Goal: Task Accomplishment & Management: Use online tool/utility

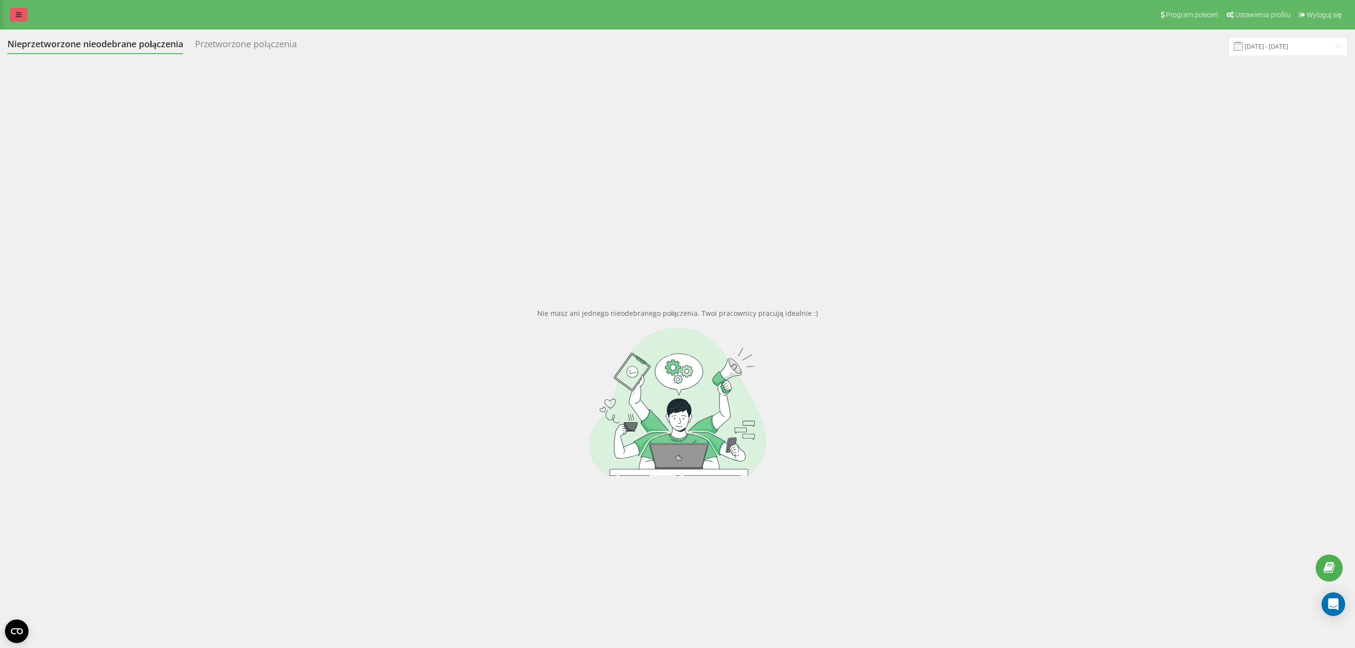
click at [13, 15] on link at bounding box center [19, 15] width 18 height 14
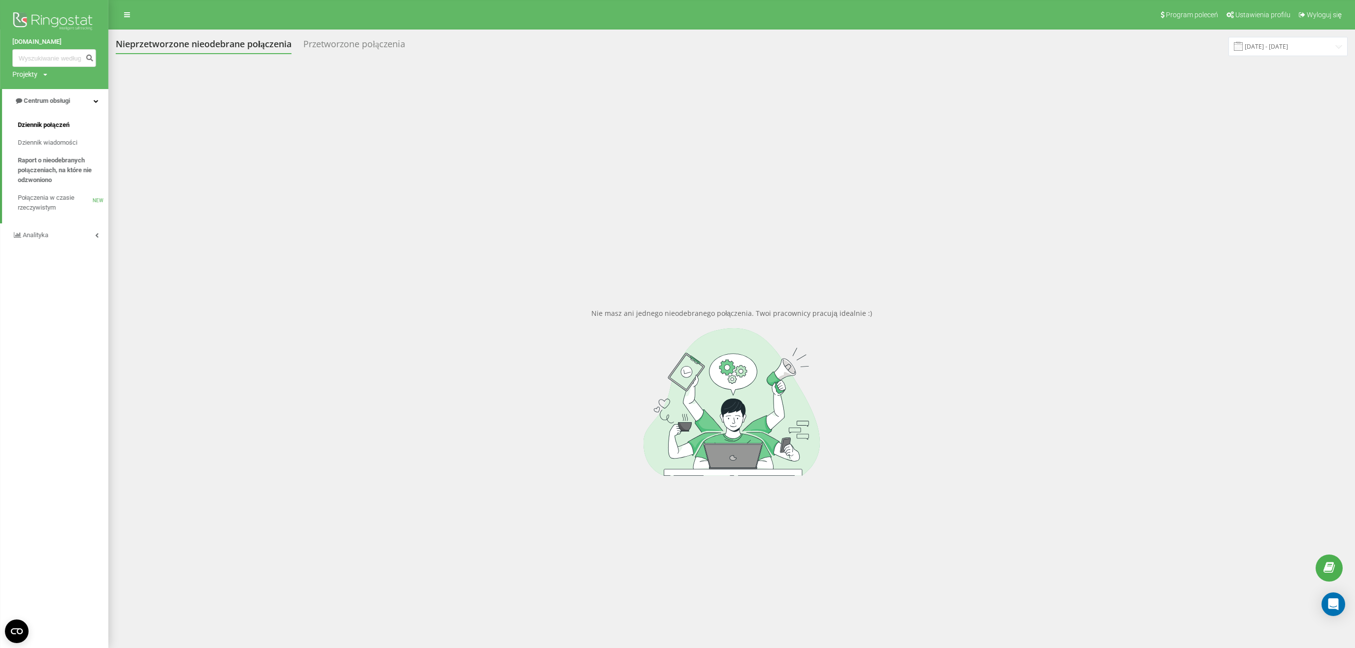
click at [57, 127] on span "Dziennik połączeń" at bounding box center [44, 125] width 52 height 10
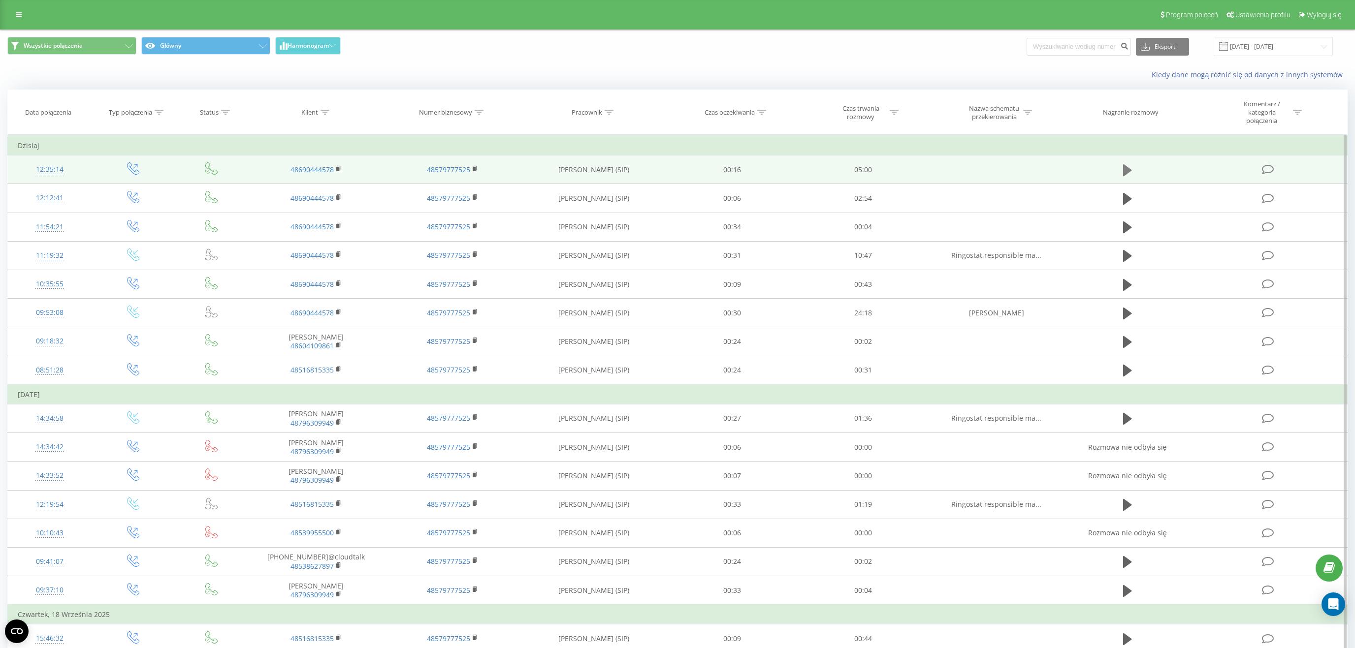
click at [1132, 170] on icon at bounding box center [1127, 170] width 9 height 14
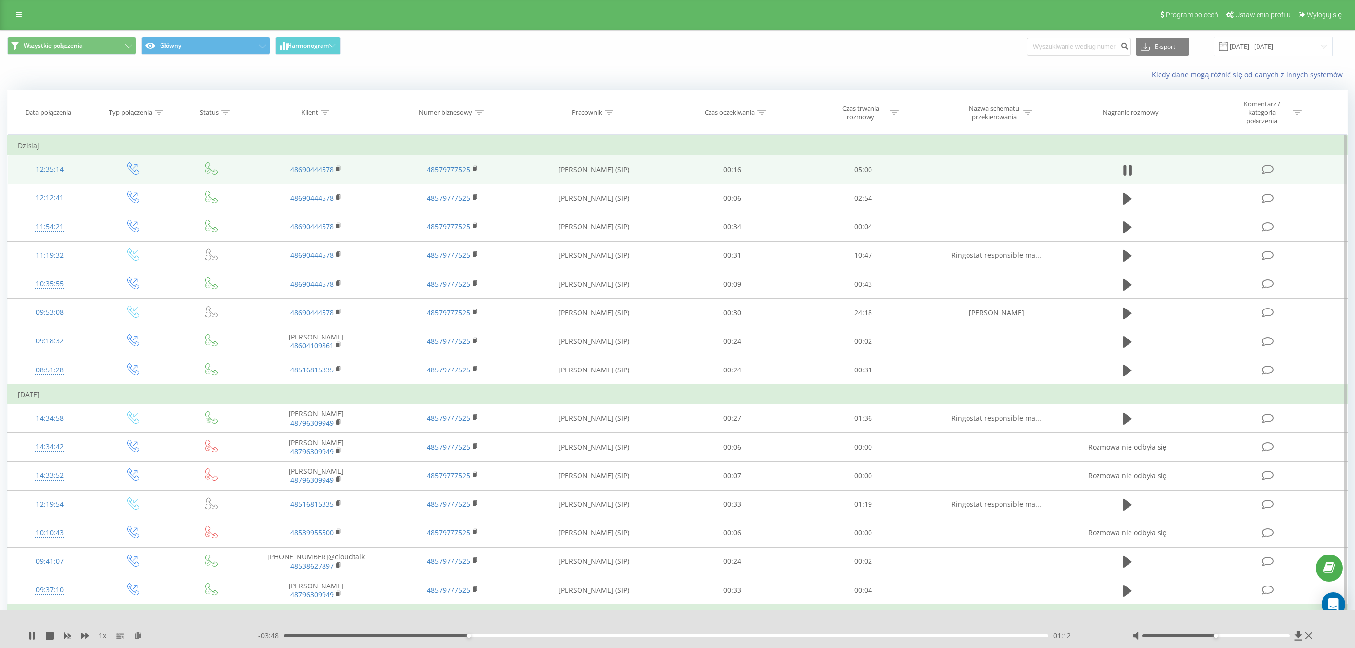
click at [515, 635] on div "01:12" at bounding box center [666, 636] width 765 height 3
click at [546, 638] on div "- 03:21 01:39 01:39" at bounding box center [682, 636] width 849 height 10
click at [560, 633] on div "- 03:14 01:46 01:46" at bounding box center [682, 636] width 849 height 10
click at [567, 636] on div "01:51" at bounding box center [666, 636] width 765 height 3
click at [586, 638] on div "- 03:06 01:54 01:54" at bounding box center [682, 636] width 849 height 10
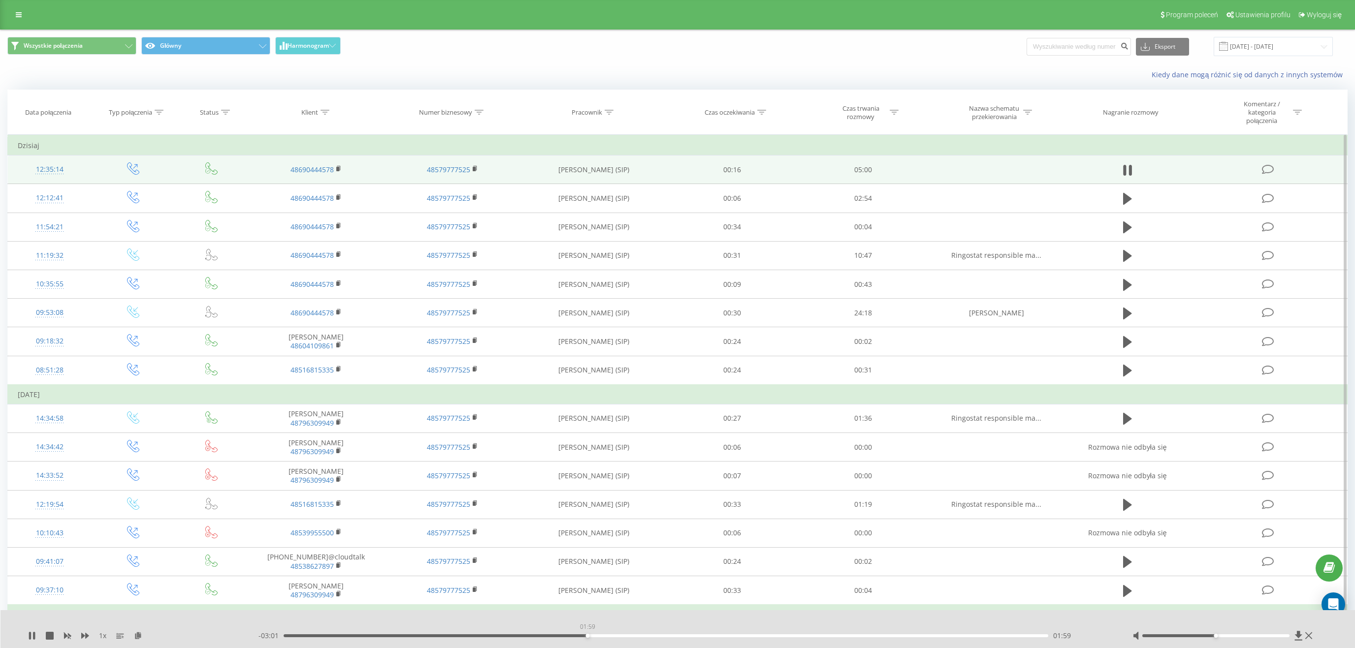
click at [587, 635] on div "01:59" at bounding box center [666, 636] width 765 height 3
click at [672, 635] on div "02:33" at bounding box center [666, 636] width 765 height 3
click at [1134, 171] on button at bounding box center [1127, 170] width 15 height 15
click at [32, 634] on icon at bounding box center [32, 636] width 8 height 8
click at [32, 636] on icon at bounding box center [32, 636] width 8 height 8
